Goal: Information Seeking & Learning: Learn about a topic

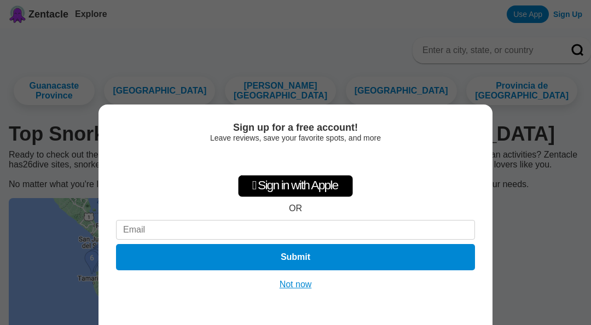
click at [298, 288] on button "Not now" at bounding box center [296, 284] width 39 height 11
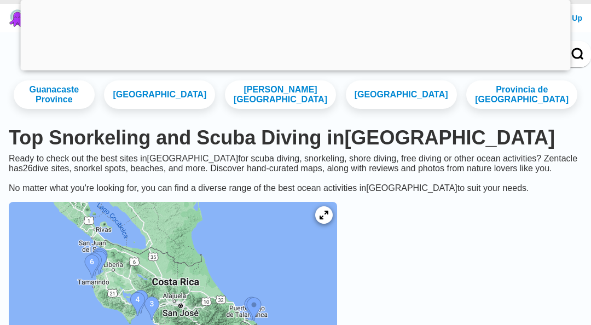
scroll to position [47, 0]
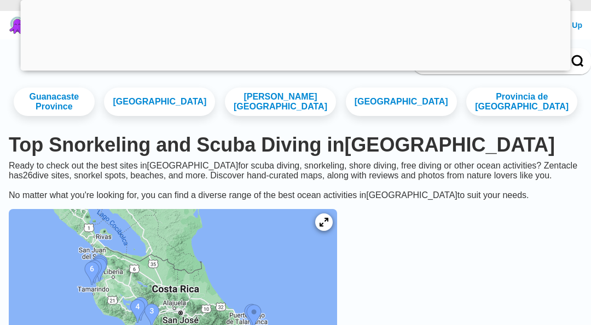
click at [321, 227] on icon at bounding box center [324, 222] width 9 height 9
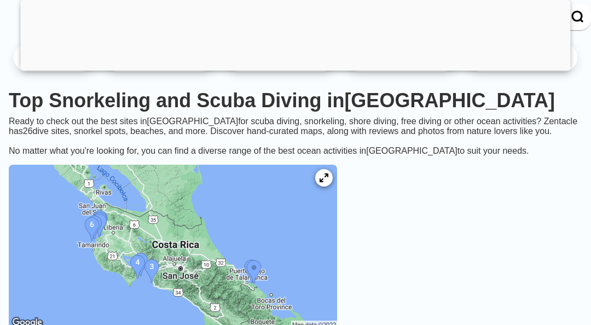
scroll to position [95, 0]
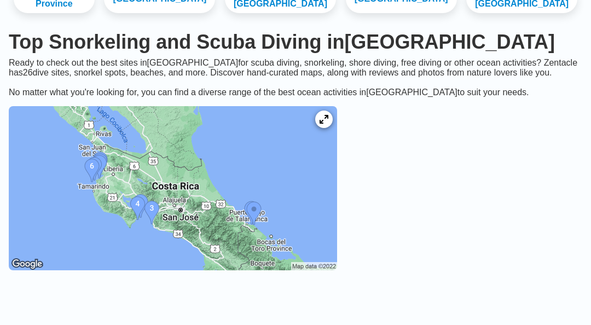
scroll to position [120, 0]
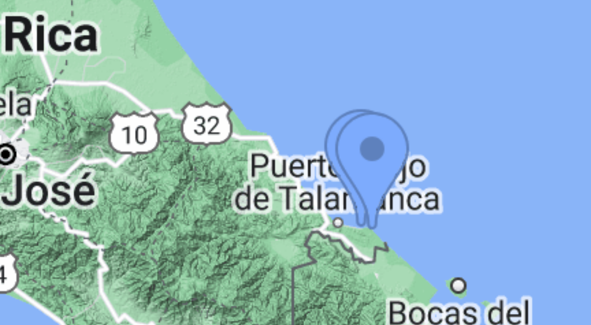
click at [74, 78] on img at bounding box center [173, 160] width 329 height 164
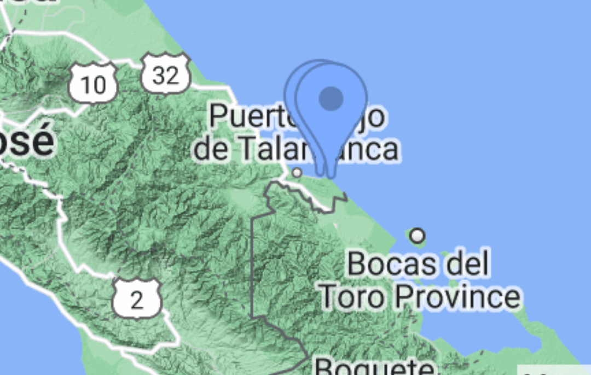
click at [93, 198] on img at bounding box center [173, 280] width 329 height 164
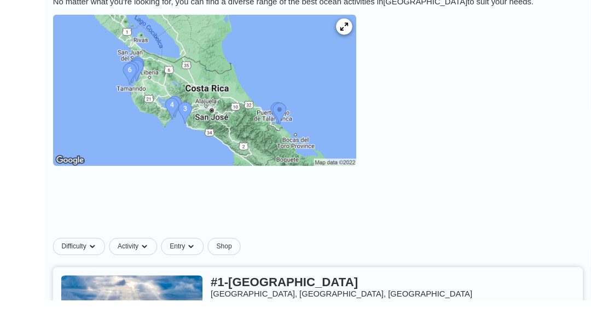
scroll to position [208, 0]
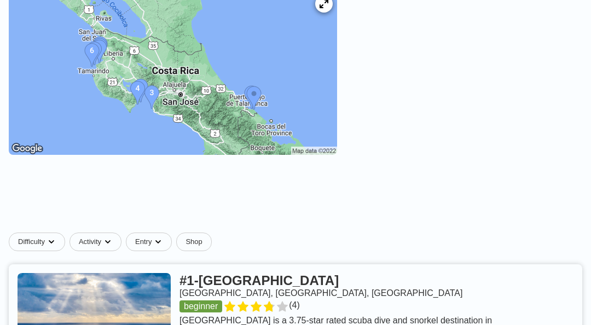
click at [213, 324] on link at bounding box center [296, 316] width 574 height 103
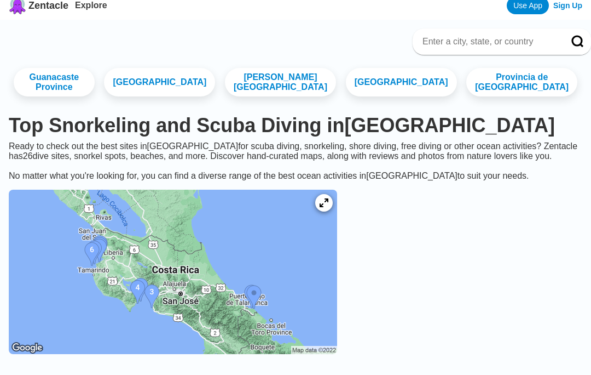
scroll to position [31, 0]
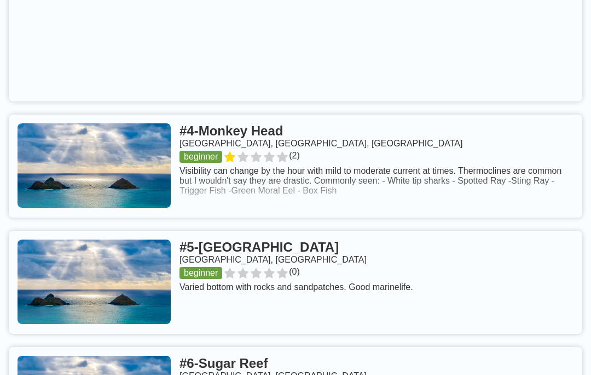
scroll to position [830, 0]
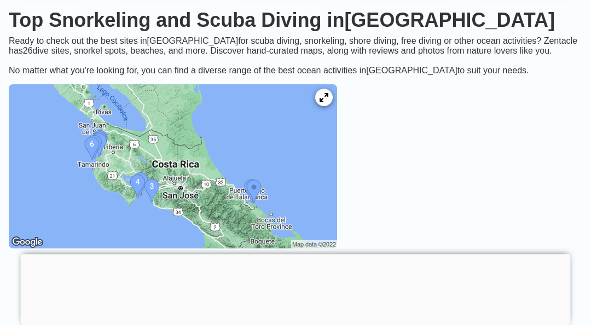
scroll to position [107, 0]
